Goal: Information Seeking & Learning: Learn about a topic

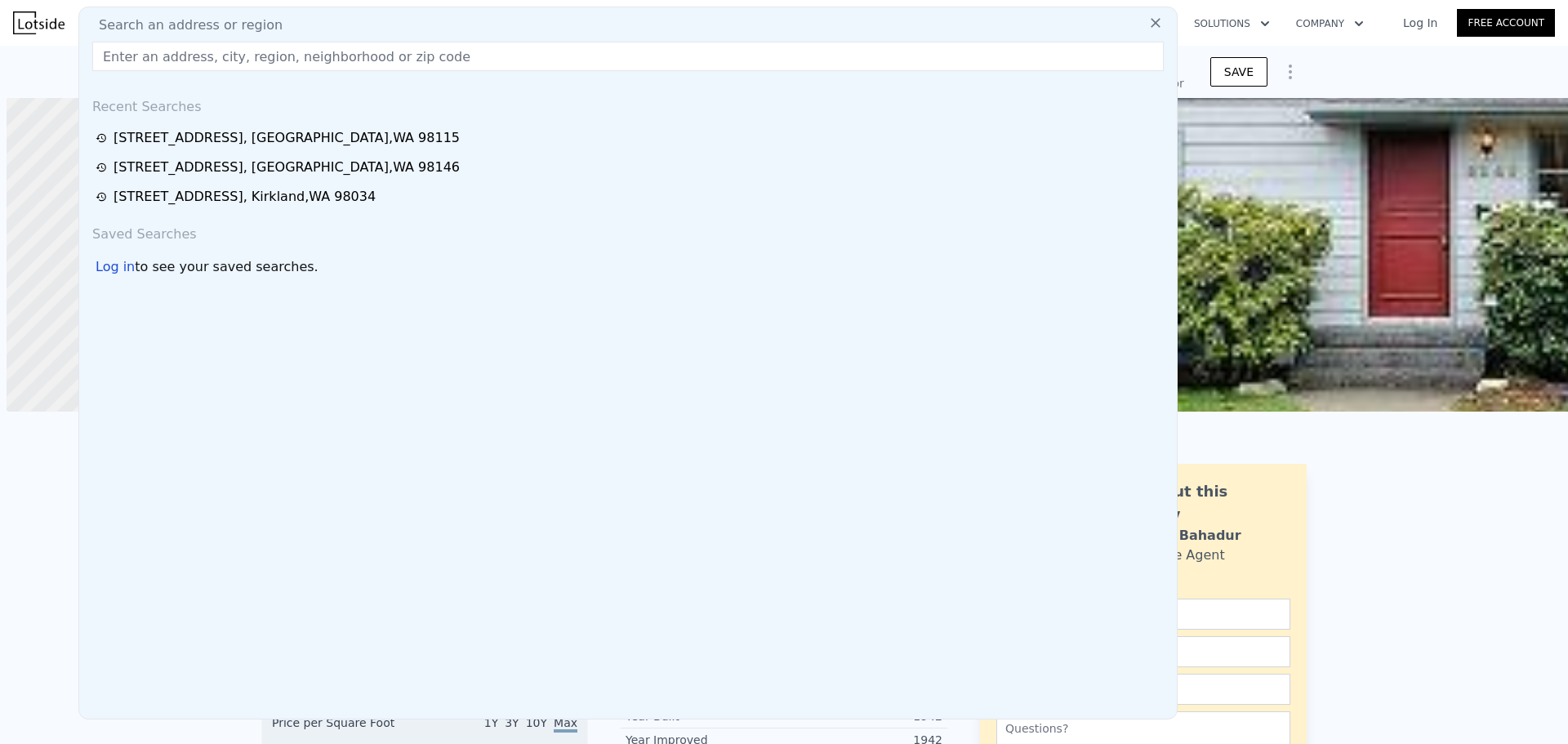
scroll to position [0, 7]
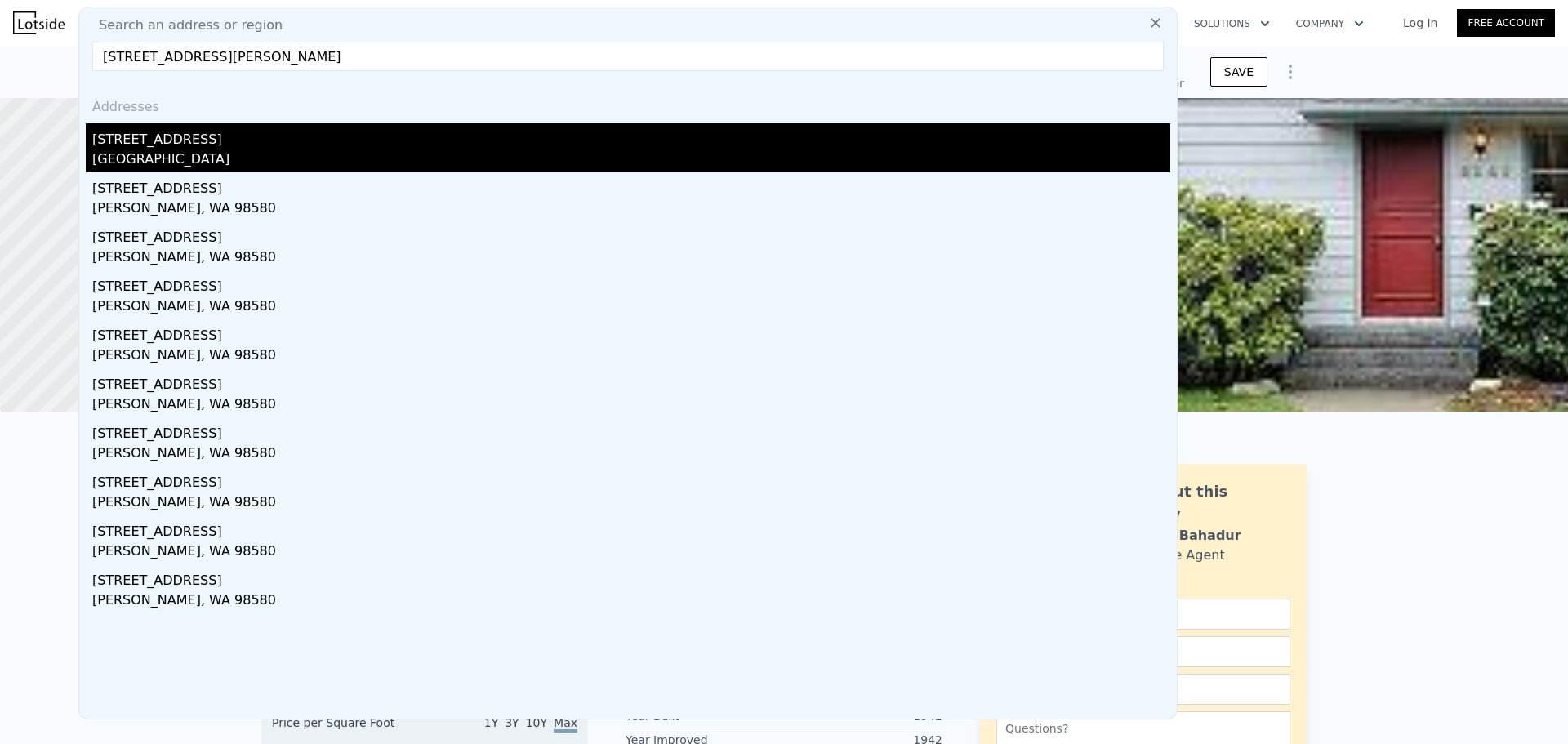
type input "[STREET_ADDRESS][PERSON_NAME]"
click at [249, 159] on div "[GEOGRAPHIC_DATA]" at bounding box center [632, 161] width 1078 height 23
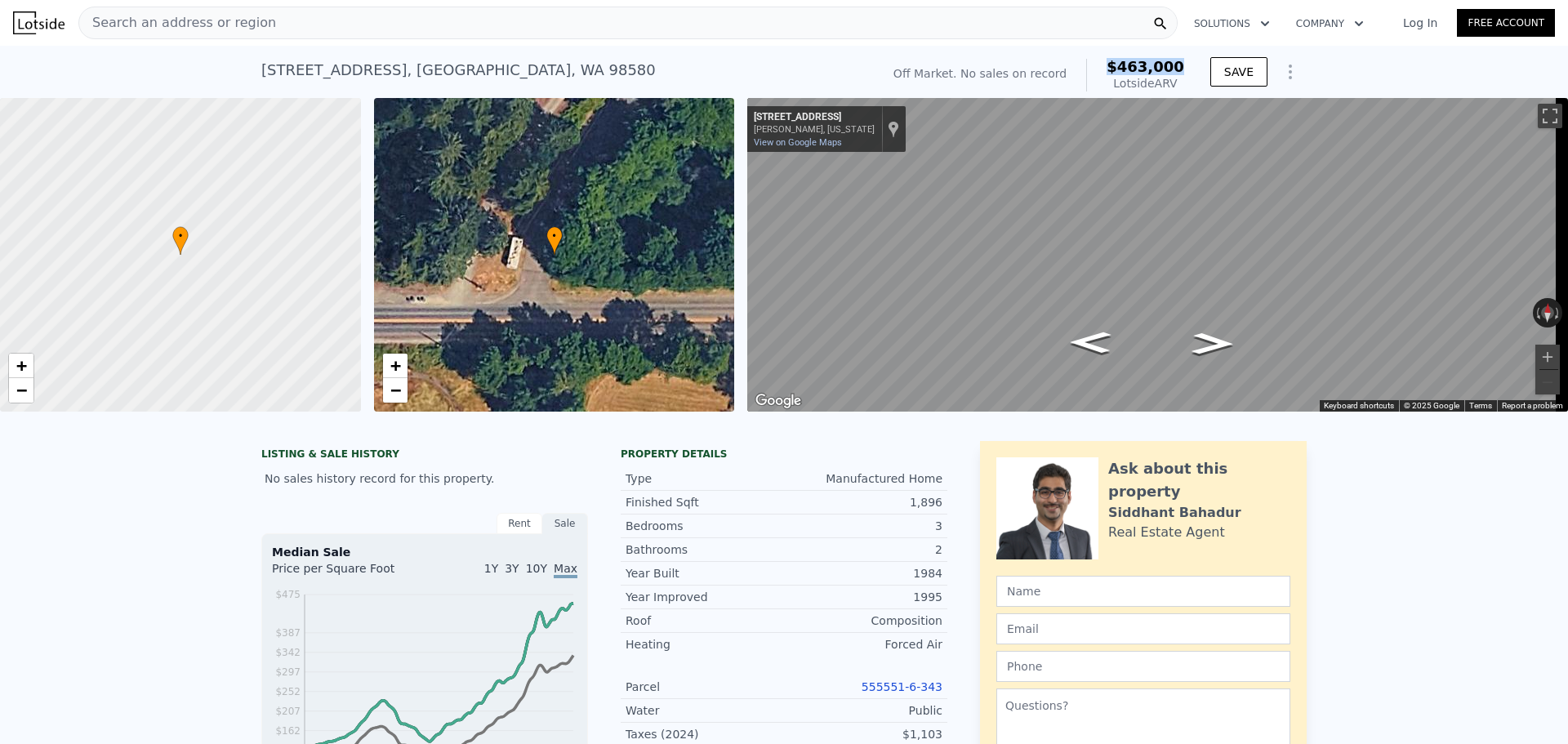
drag, startPoint x: 1119, startPoint y: 62, endPoint x: 1187, endPoint y: 58, distance: 68.1
click at [1187, 58] on div "Off Market. No sales on record $463,000 Lotside ARV" at bounding box center [1039, 76] width 304 height 46
copy span "$463,000"
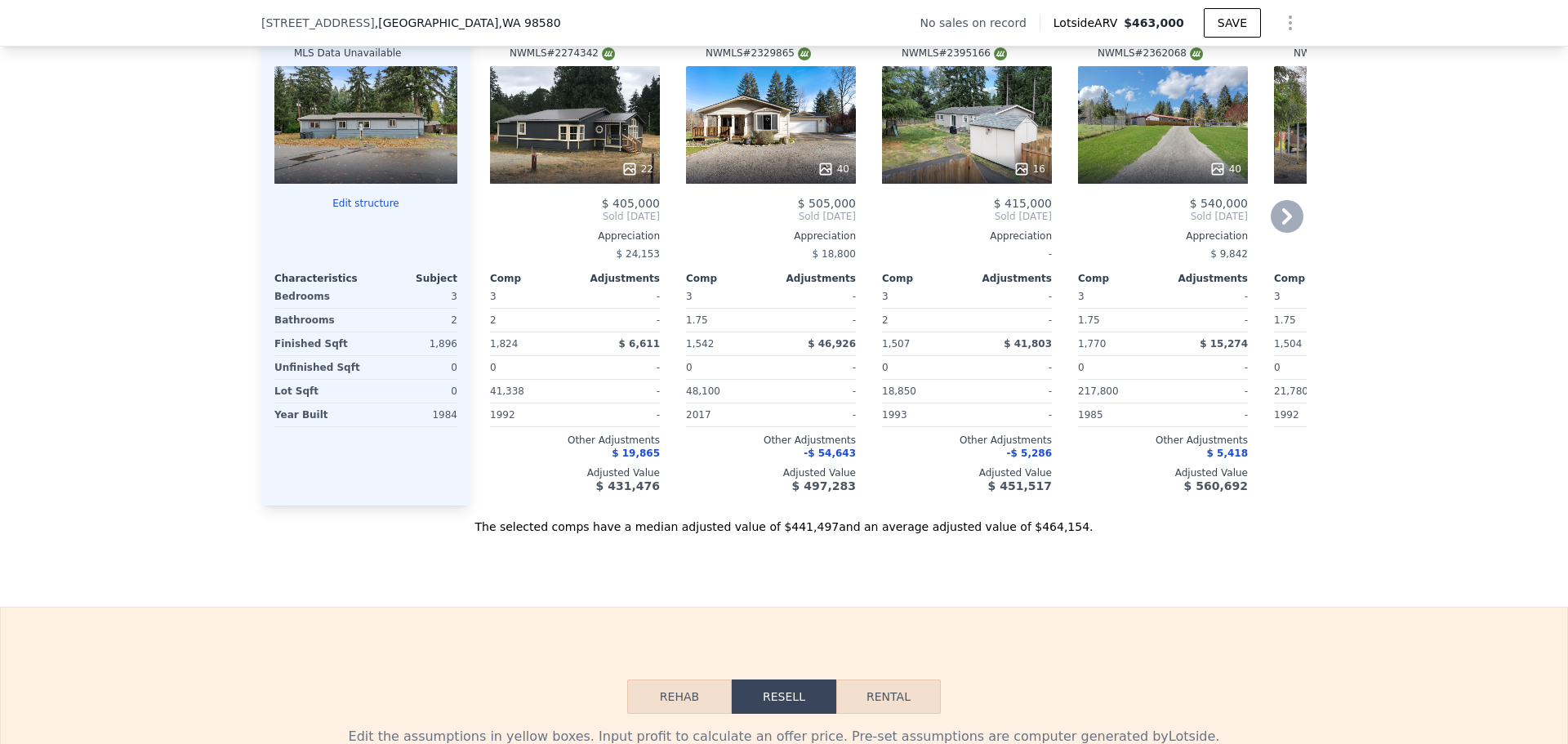
scroll to position [2064, 0]
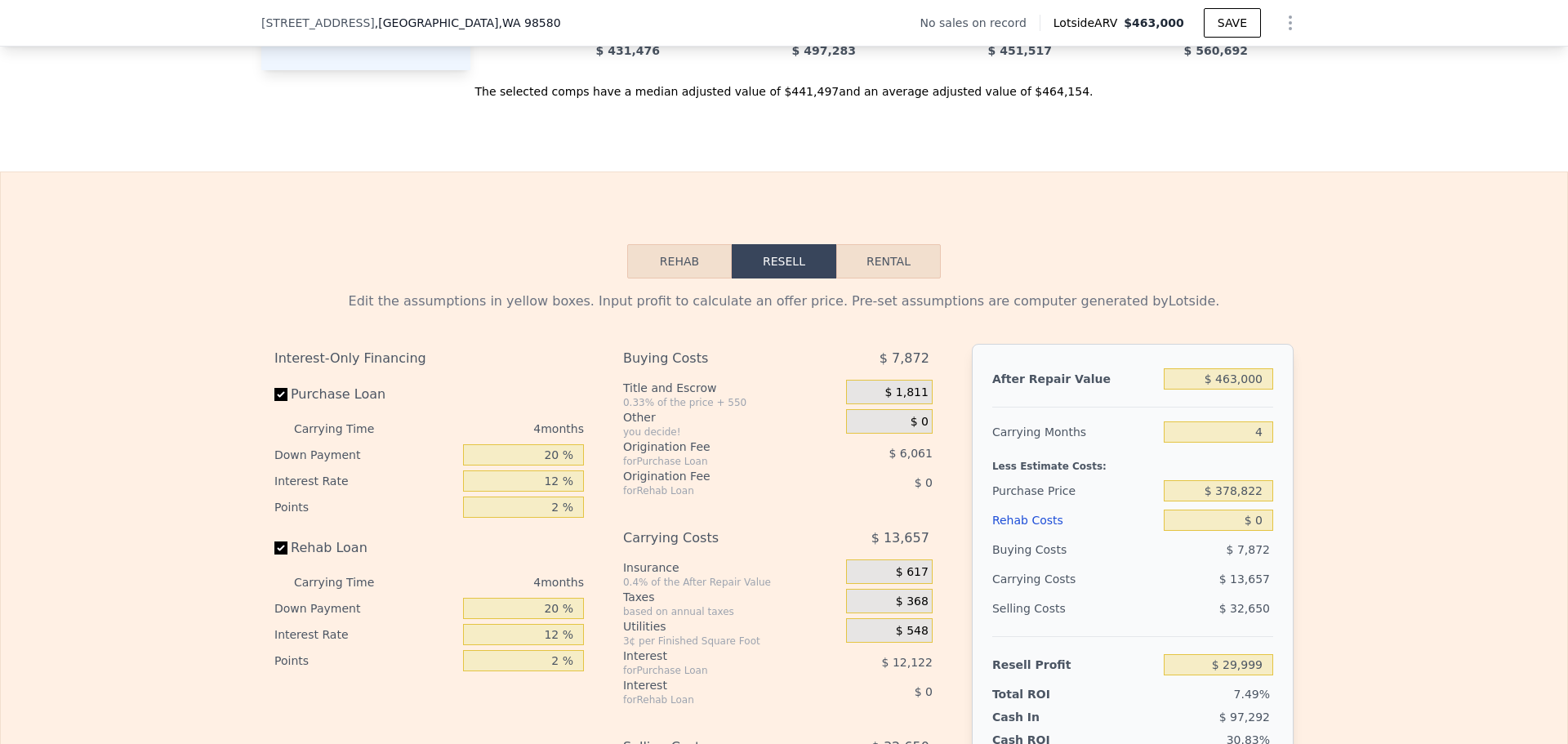
click at [691, 278] on button "Rehab" at bounding box center [679, 261] width 104 height 34
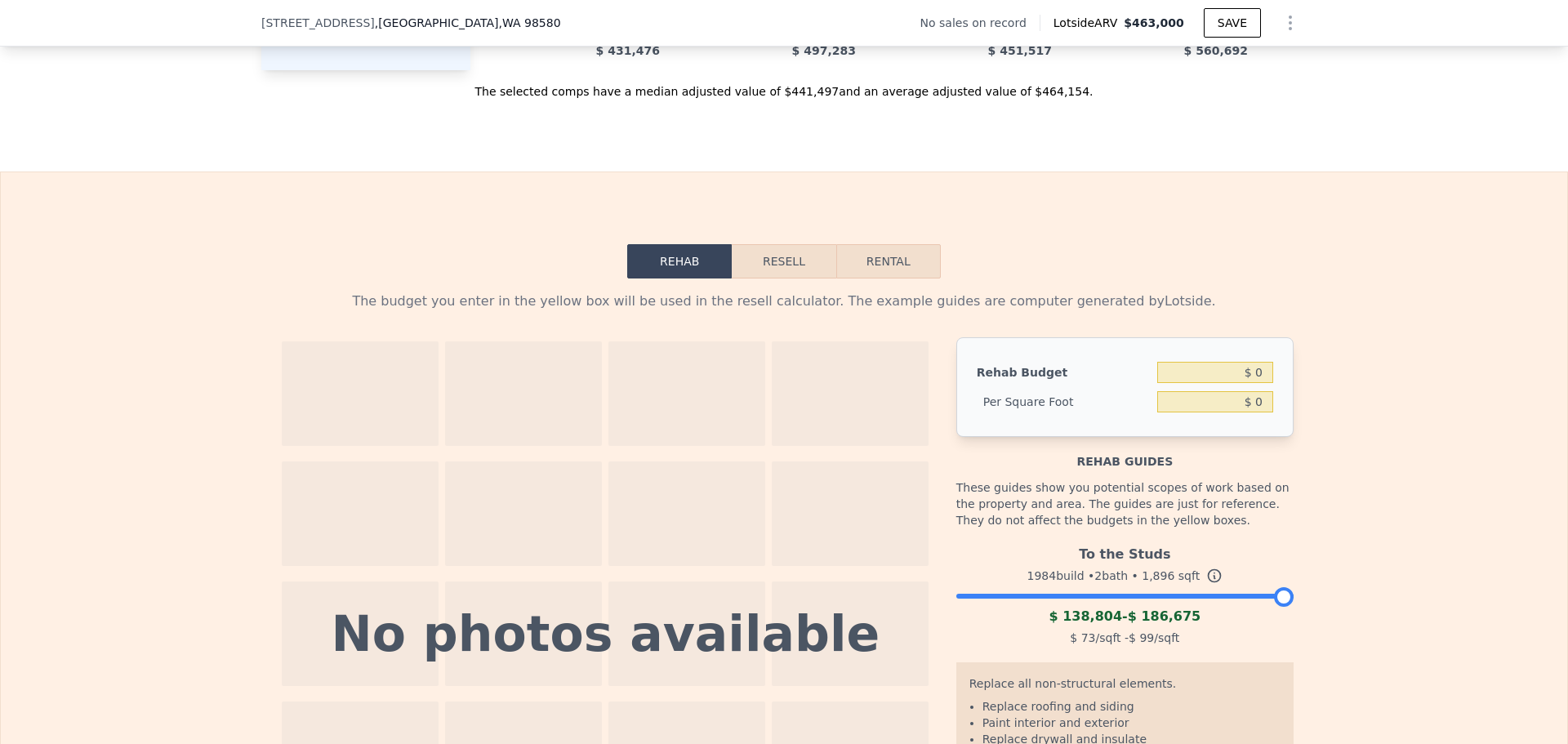
click at [1045, 598] on div at bounding box center [1124, 592] width 338 height 10
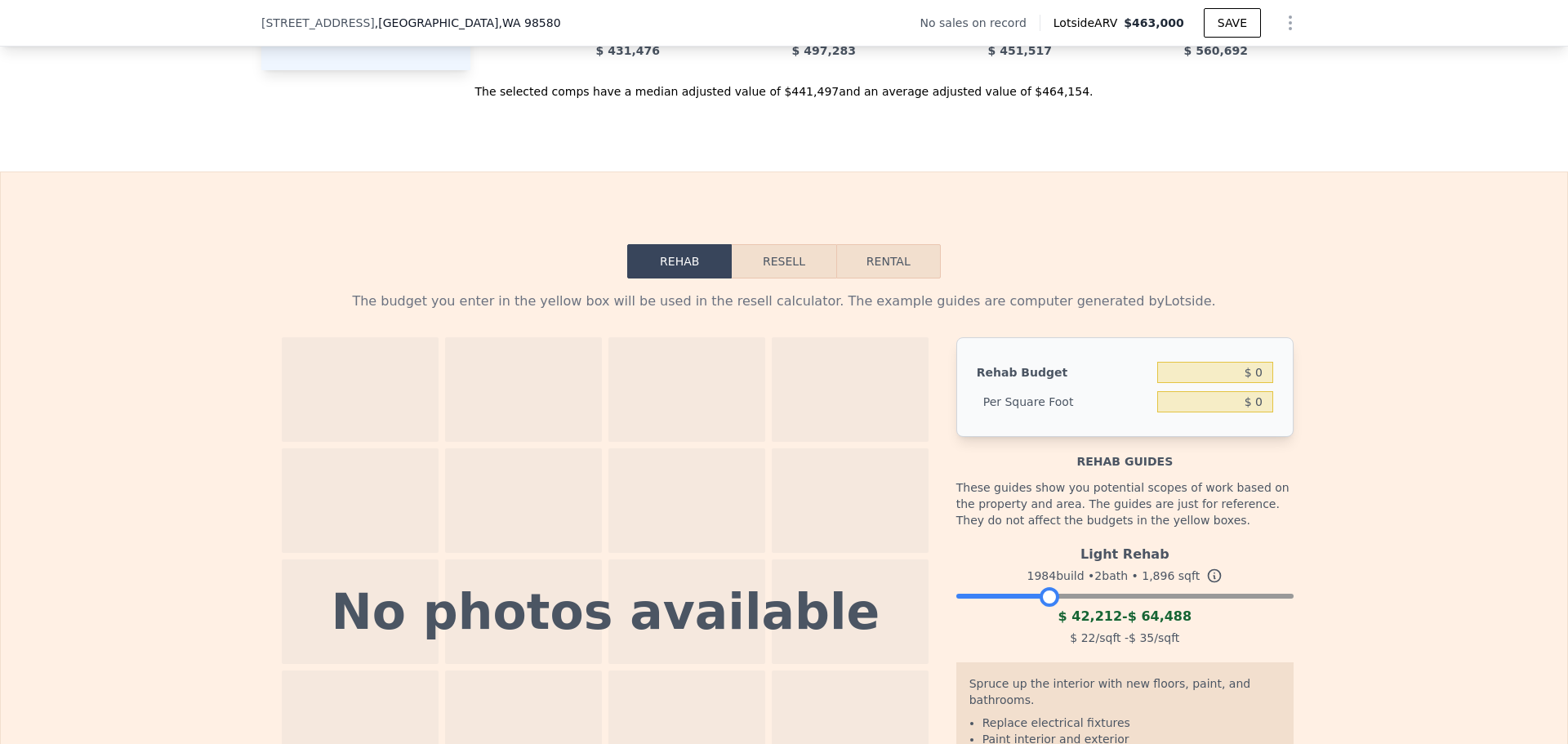
click at [1123, 598] on div at bounding box center [1124, 592] width 338 height 10
click at [975, 598] on div at bounding box center [1124, 592] width 338 height 10
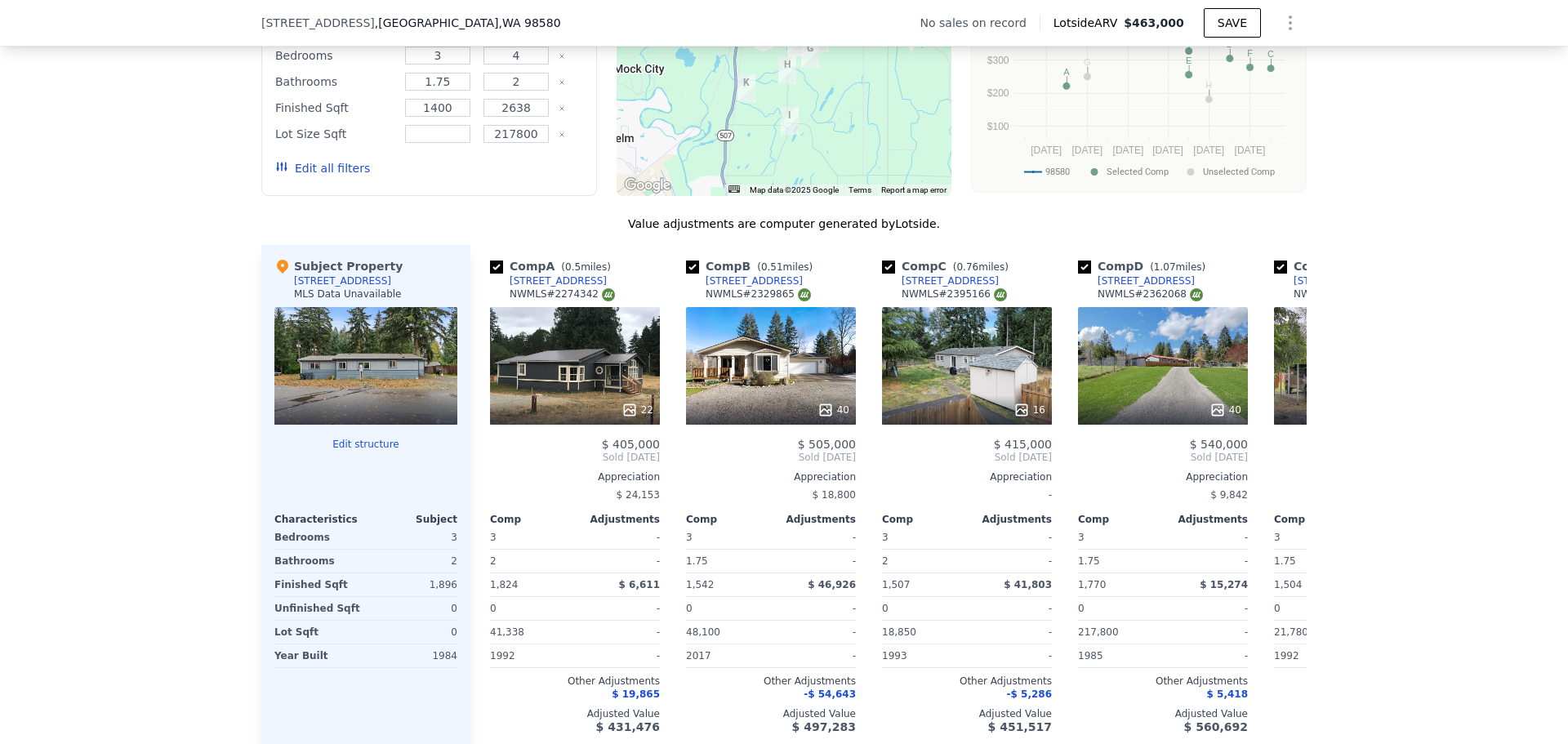
scroll to position [1520, 0]
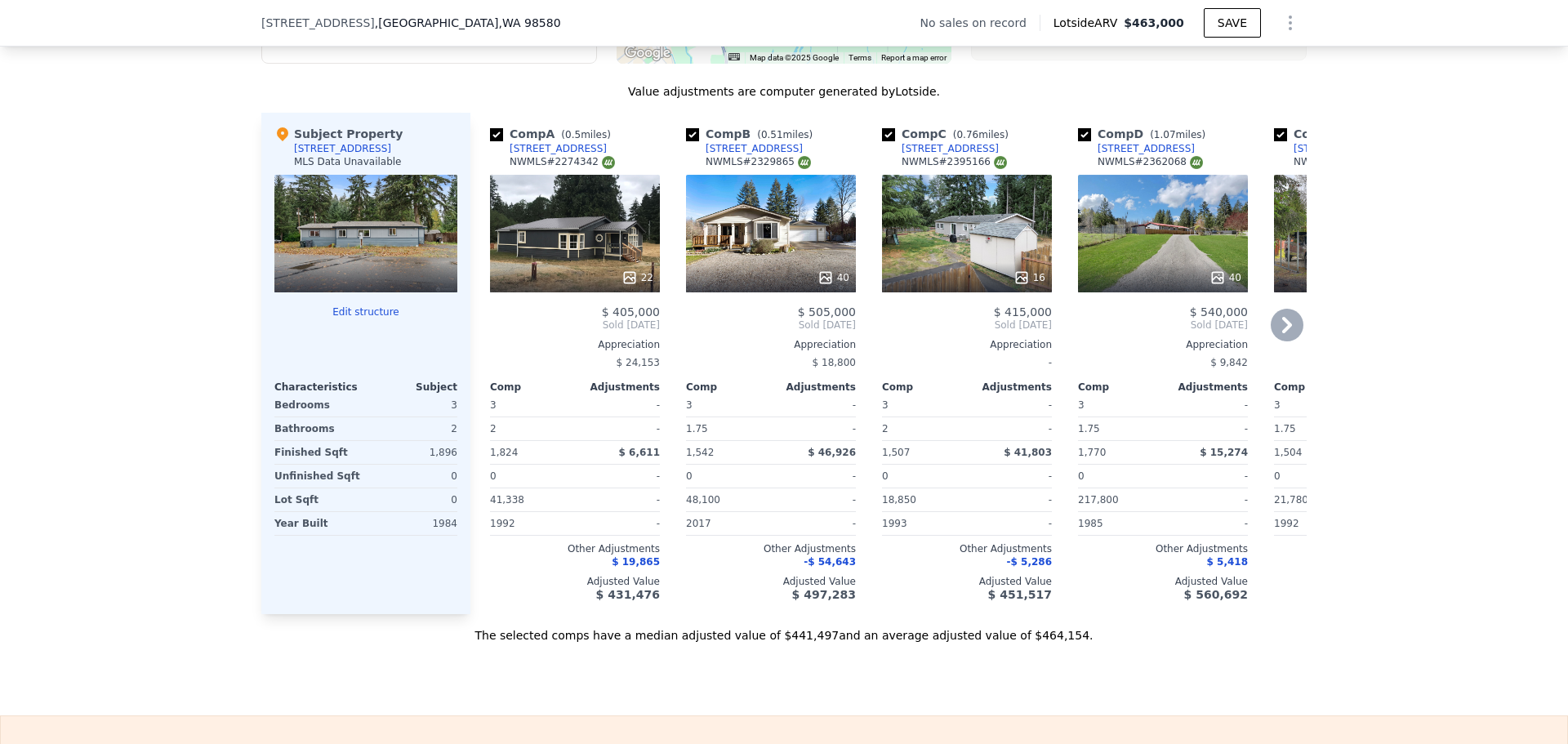
click at [1282, 334] on icon at bounding box center [1287, 324] width 10 height 16
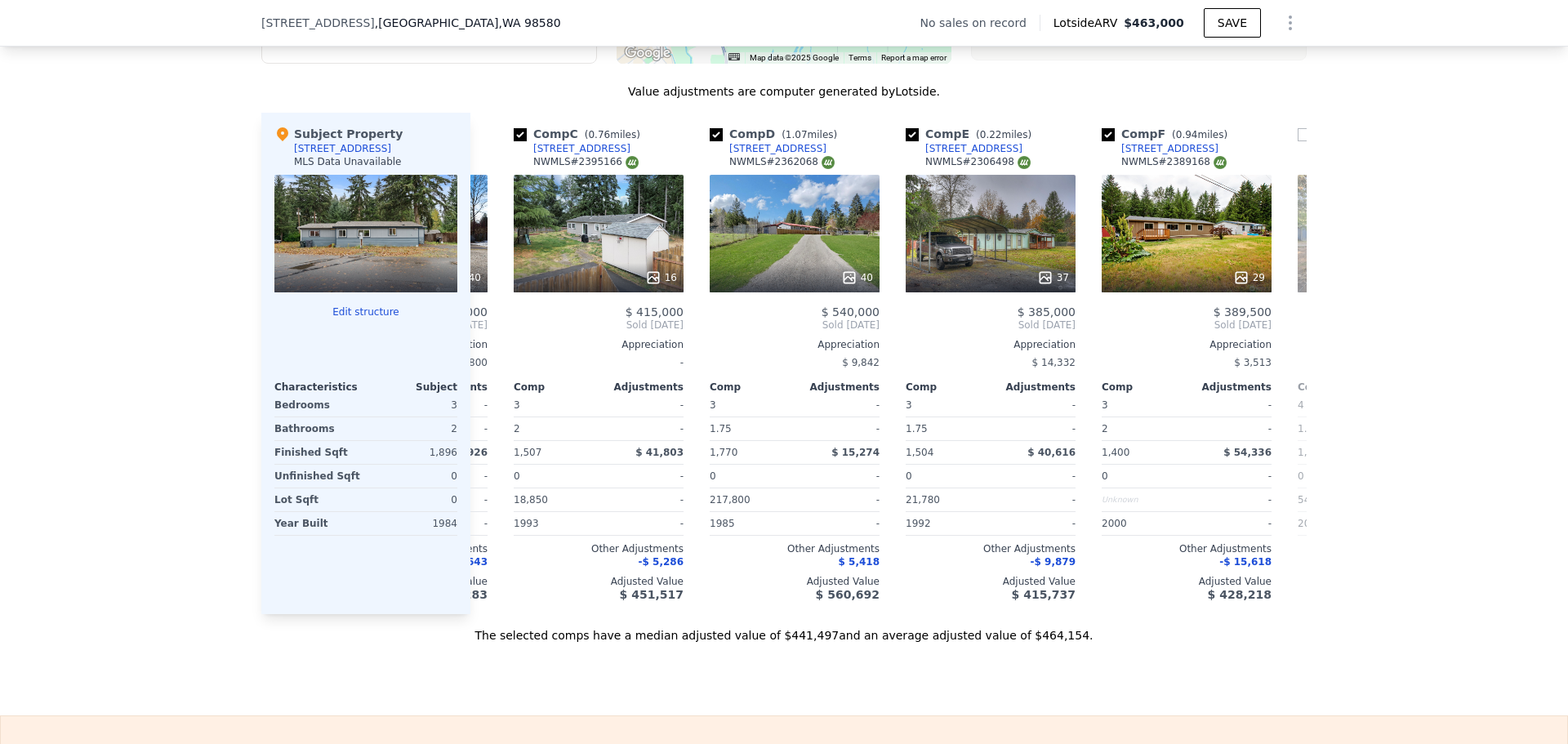
scroll to position [0, 392]
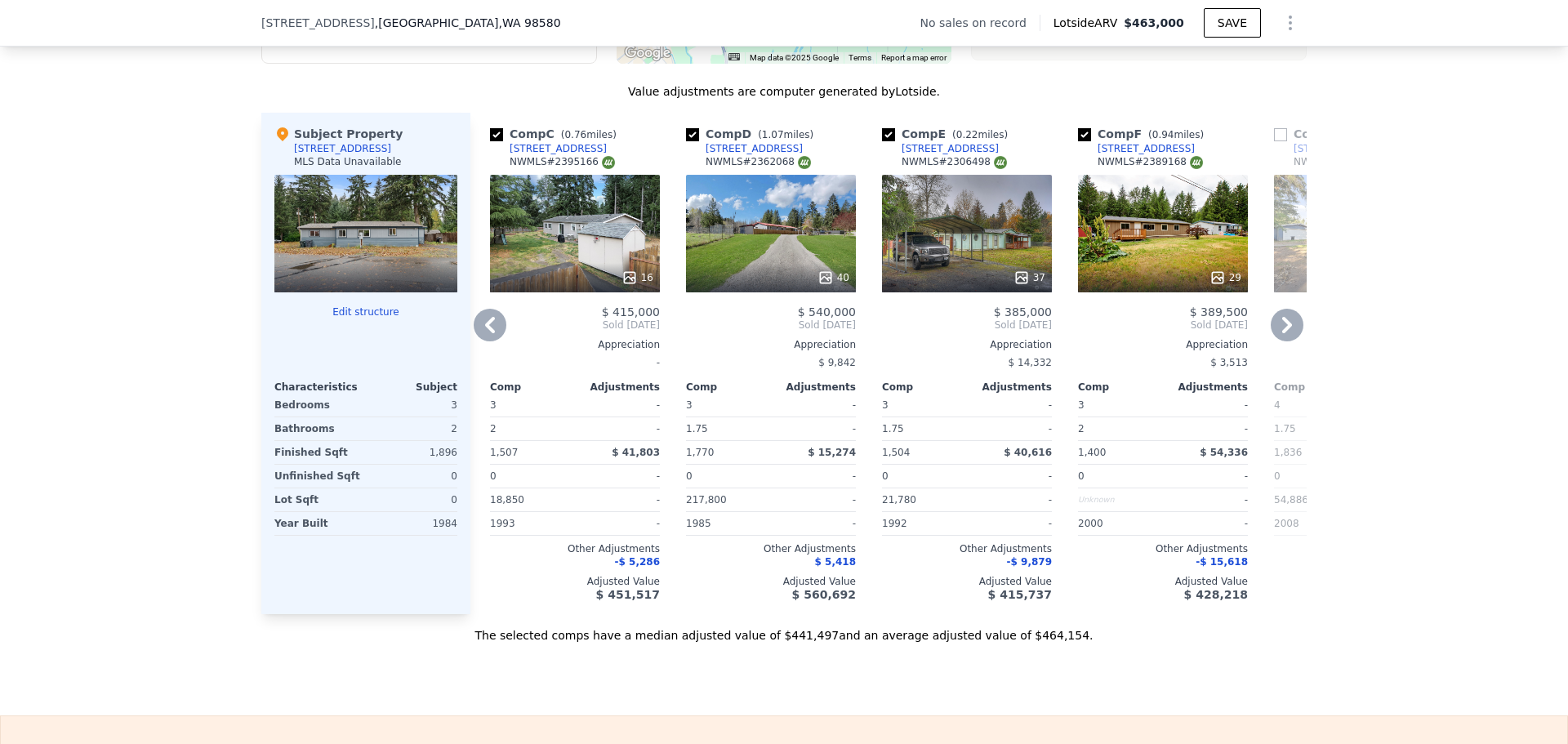
click at [1282, 333] on icon at bounding box center [1287, 324] width 10 height 16
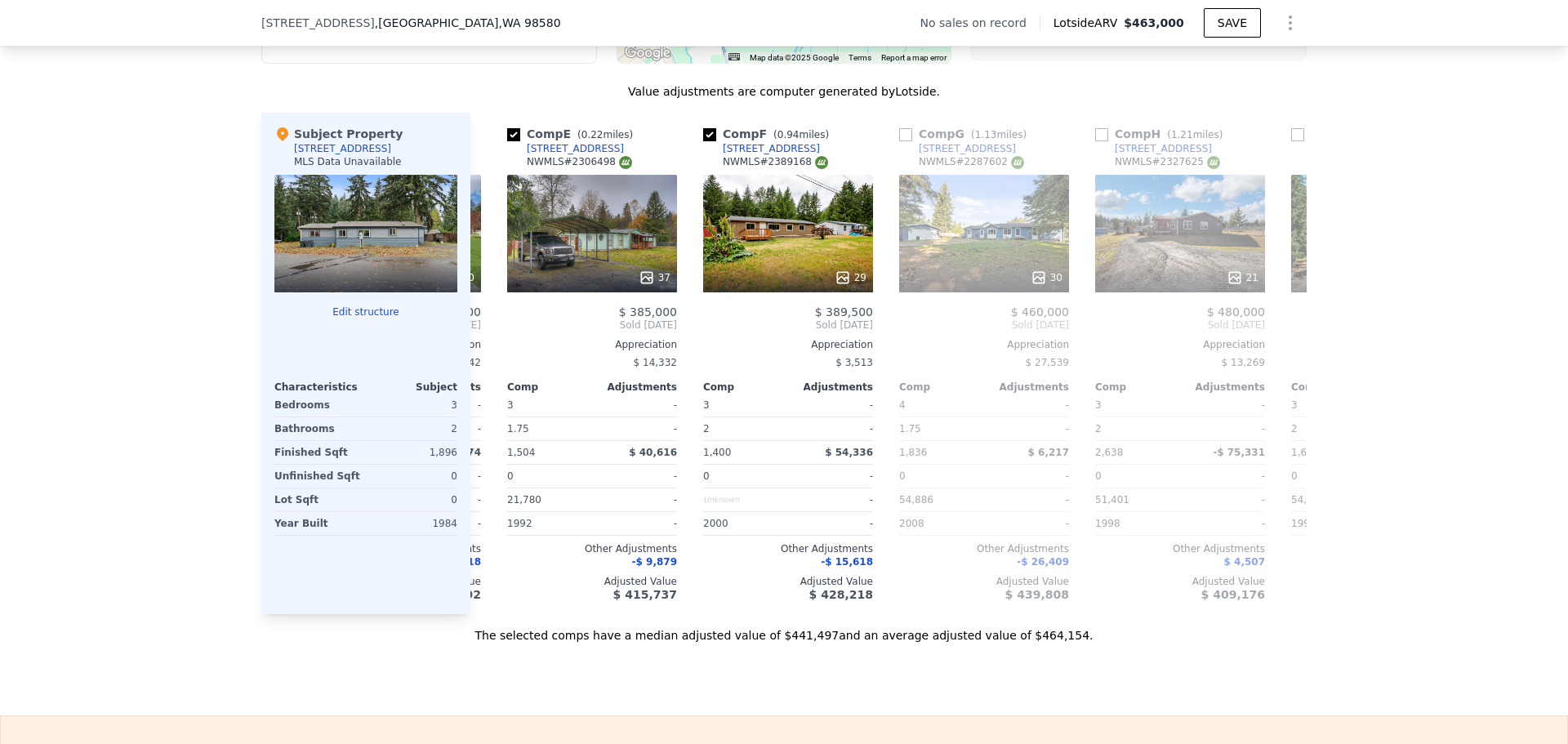
scroll to position [0, 784]
